Goal: Information Seeking & Learning: Learn about a topic

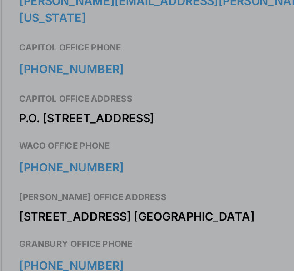
scroll to position [0, 9]
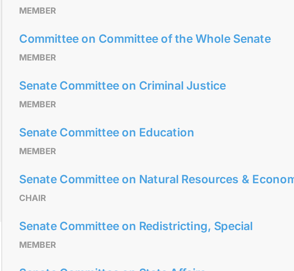
scroll to position [746, 0]
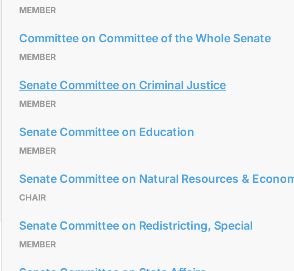
click at [49, 158] on link "Senate Committee on Criminal Justice" at bounding box center [147, 152] width 270 height 14
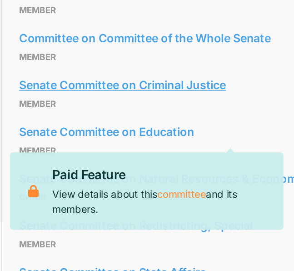
click at [62, 158] on link "Senate Committee on Criminal Justice" at bounding box center [147, 152] width 270 height 14
